Goal: Navigation & Orientation: Find specific page/section

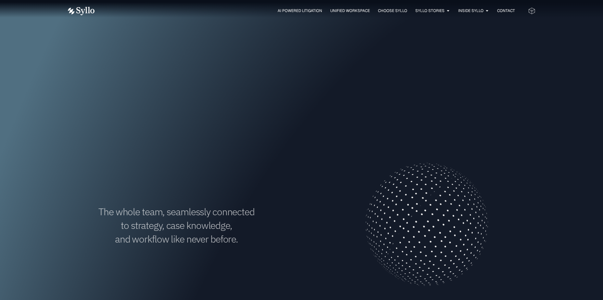
scroll to position [65, 0]
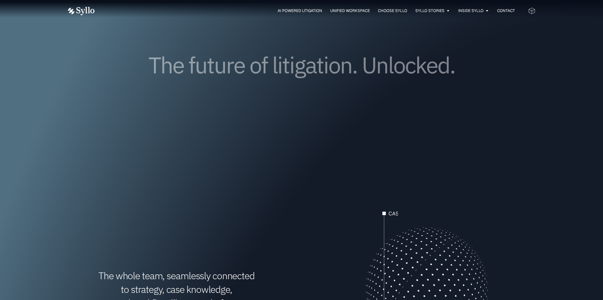
click at [530, 10] on icon at bounding box center [531, 11] width 6 height 5
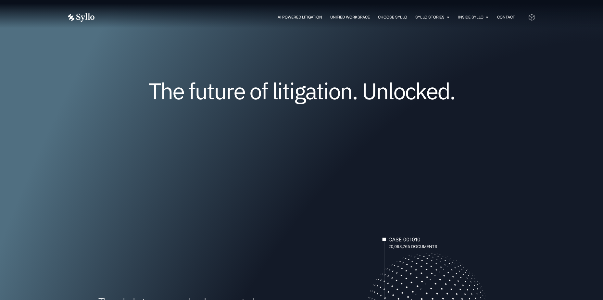
scroll to position [0, 0]
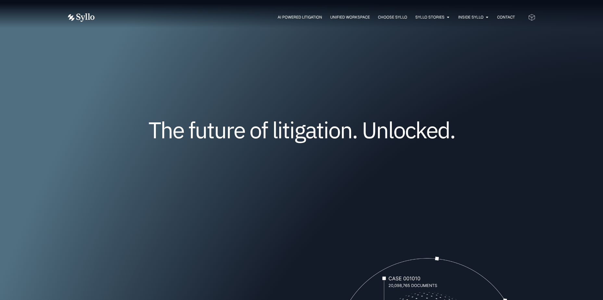
click at [93, 20] on img at bounding box center [81, 17] width 27 height 8
drag, startPoint x: 551, startPoint y: 18, endPoint x: 529, endPoint y: 17, distance: 21.4
click at [550, 18] on div "AI Powered Litigation Unified Workspace Choose Syllo Syllo Stories Close Syllo …" at bounding box center [301, 17] width 603 height 35
click at [529, 17] on icon at bounding box center [531, 17] width 7 height 7
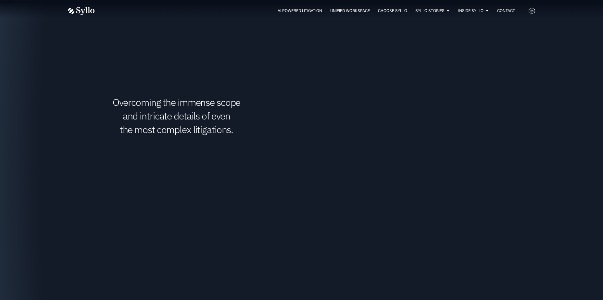
scroll to position [1136, 0]
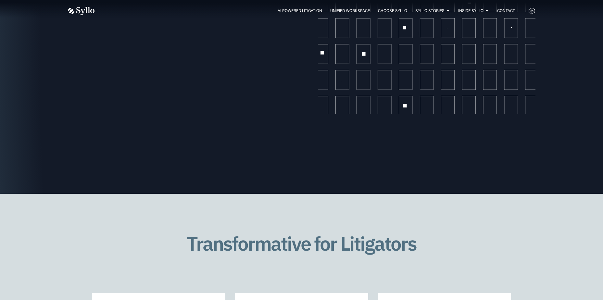
click at [88, 10] on img at bounding box center [81, 11] width 27 height 8
